Goal: Check status: Check status

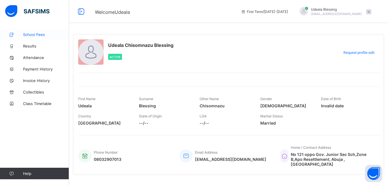
click at [29, 32] on span "School Fees" at bounding box center [46, 34] width 46 height 5
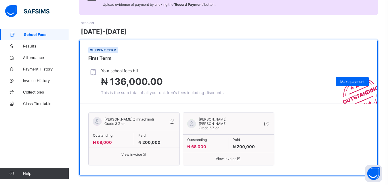
scroll to position [66, 0]
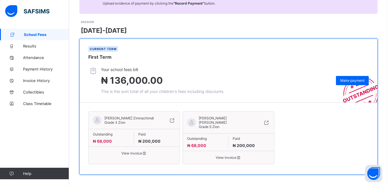
click at [141, 153] on span "View invoice" at bounding box center [134, 153] width 82 height 4
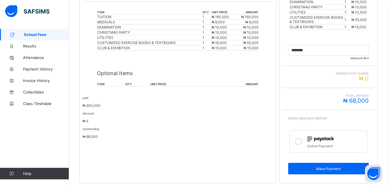
scroll to position [166, 0]
click at [116, 77] on div "Optional Items item qty unit price amount" at bounding box center [178, 76] width 162 height 33
click at [31, 92] on span "Collectibles" at bounding box center [46, 92] width 46 height 5
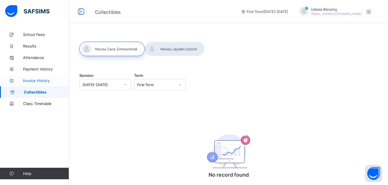
click at [32, 81] on span "Invoice History" at bounding box center [46, 80] width 46 height 5
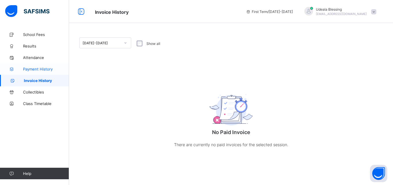
click at [47, 69] on span "Payment History" at bounding box center [46, 69] width 46 height 5
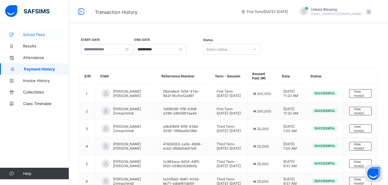
click at [25, 34] on span "School Fees" at bounding box center [46, 34] width 46 height 5
